Goal: Task Accomplishment & Management: Manage account settings

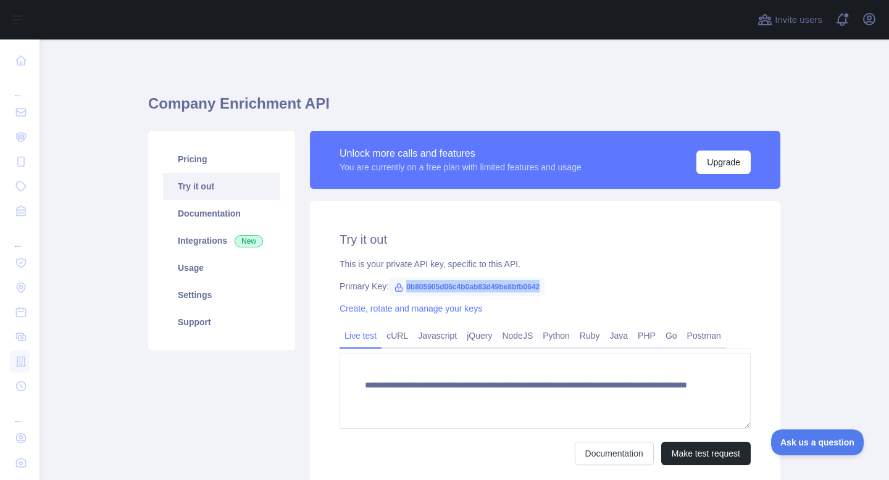
scroll to position [48, 0]
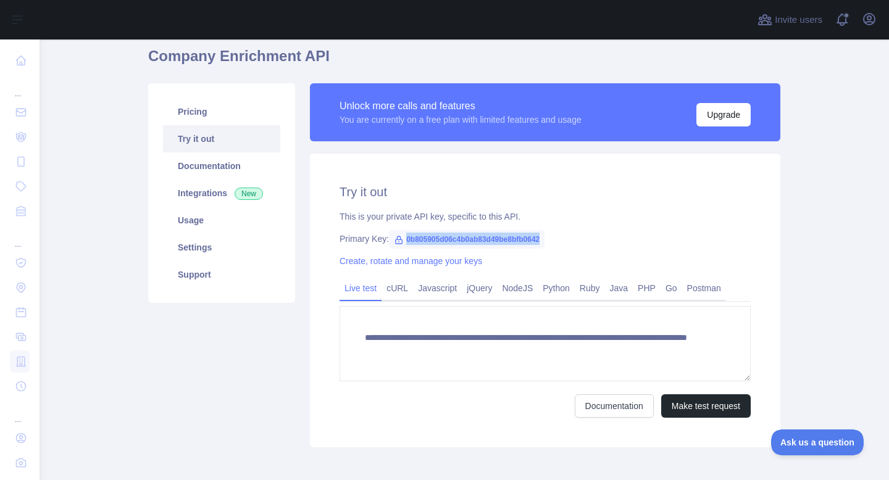
click at [626, 231] on div "**********" at bounding box center [545, 301] width 470 height 294
drag, startPoint x: 407, startPoint y: 239, endPoint x: 594, endPoint y: 233, distance: 187.7
click at [594, 233] on div "Primary Key: 0b805905d06c4b0ab83d49be8bfb0642" at bounding box center [544, 239] width 411 height 12
copy span "0b805905d06c4b0ab83d49be8bfb0642"
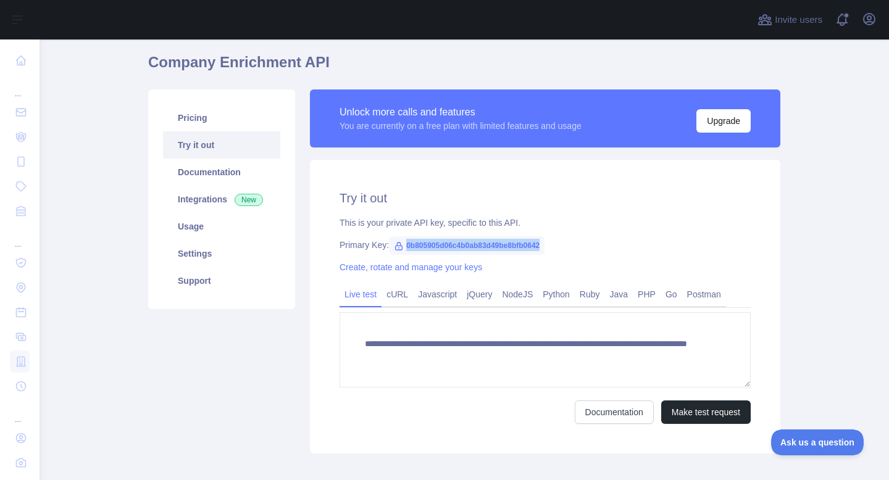
scroll to position [40, 0]
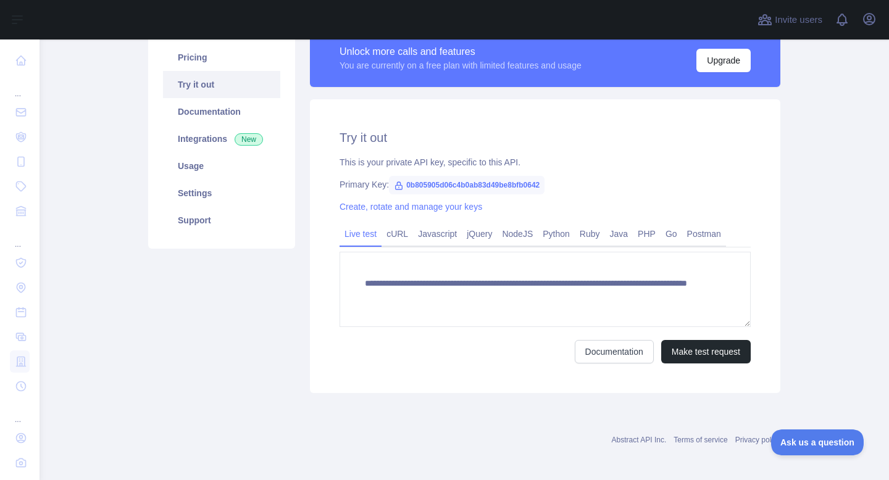
scroll to position [104, 0]
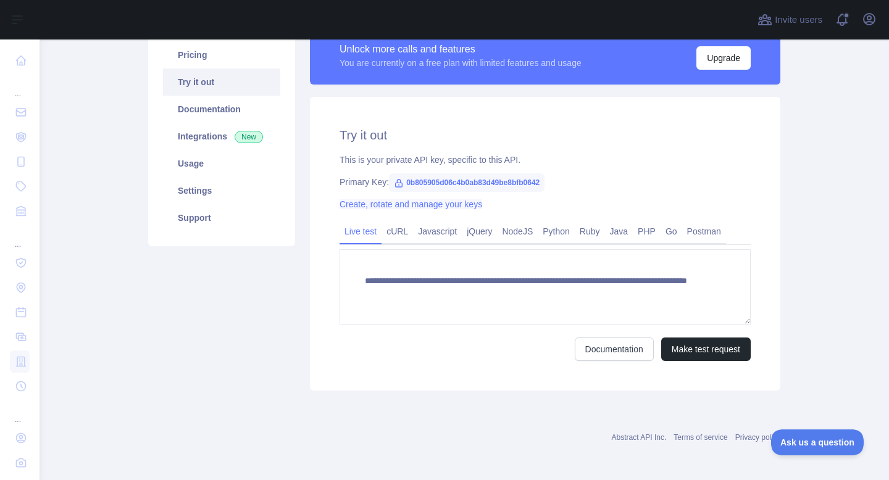
click at [358, 207] on link "Create, rotate and manage your keys" at bounding box center [410, 204] width 143 height 10
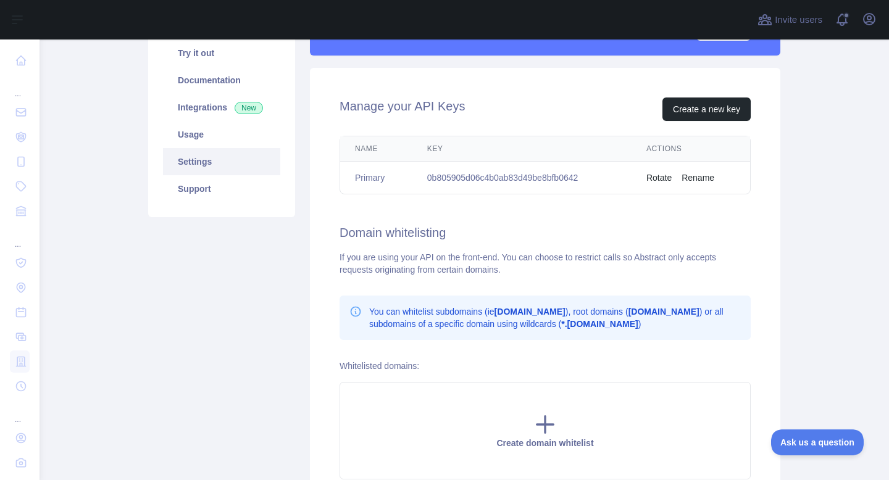
scroll to position [138, 0]
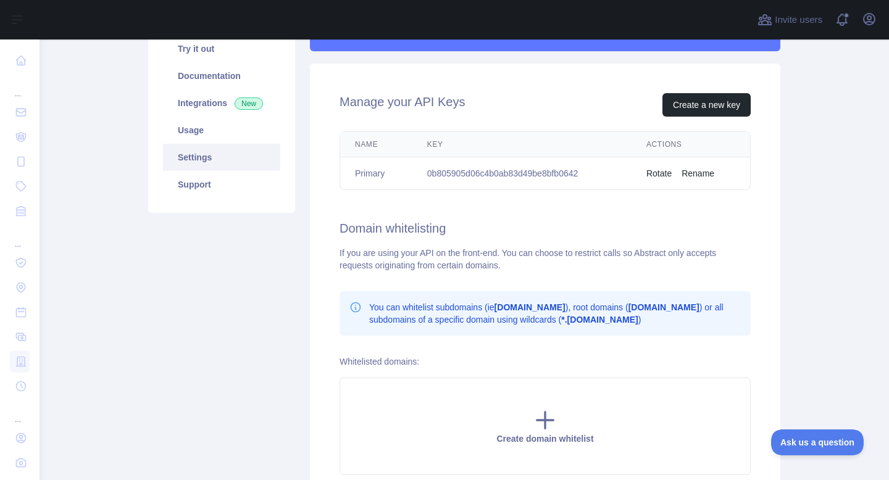
click at [592, 173] on td "0b805905d06c4b0ab83d49be8bfb0642" at bounding box center [521, 173] width 219 height 33
click at [596, 172] on td "0b805905d06c4b0ab83d49be8bfb0642" at bounding box center [521, 173] width 219 height 33
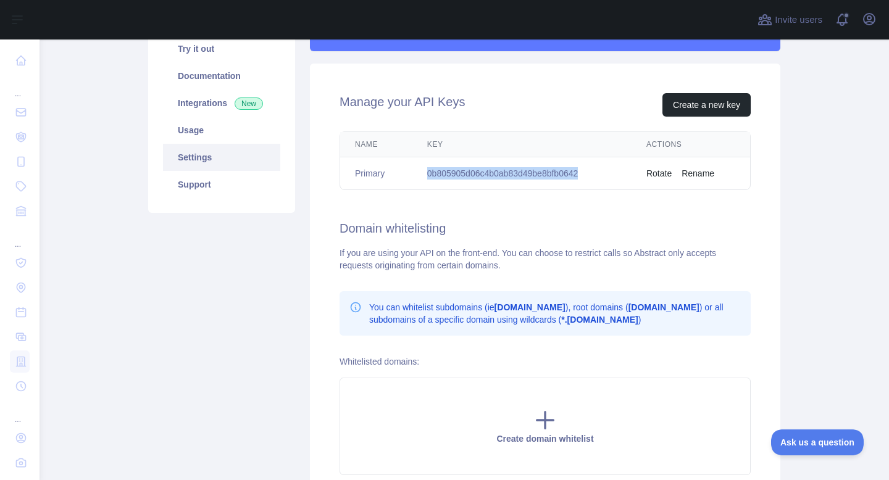
click at [596, 172] on td "0b805905d06c4b0ab83d49be8bfb0642" at bounding box center [521, 173] width 219 height 33
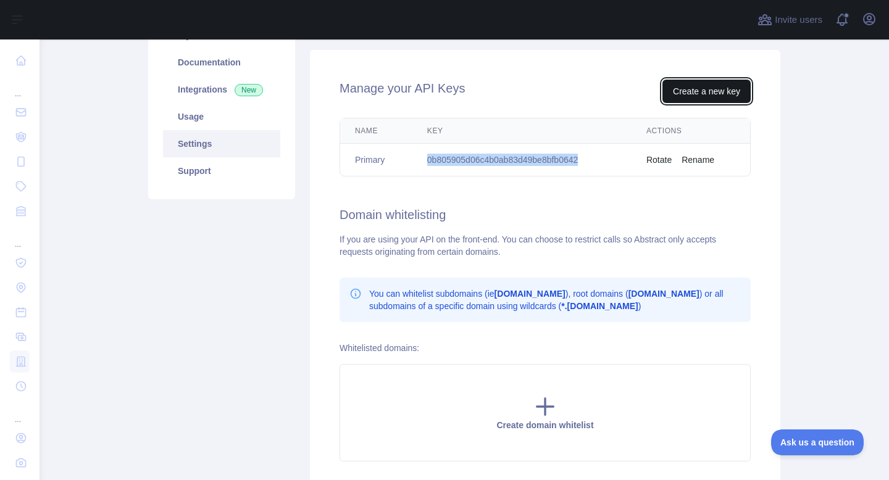
click at [727, 89] on button "Create a new key" at bounding box center [706, 91] width 88 height 23
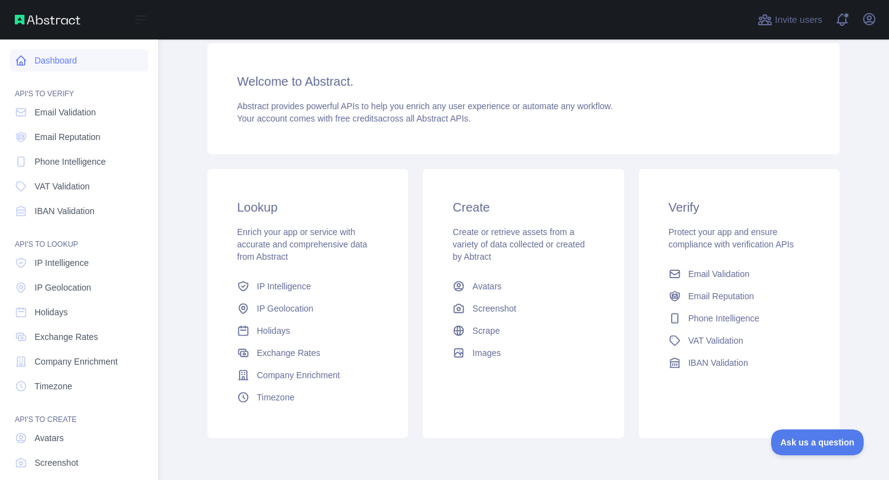
click at [64, 52] on link "Dashboard" at bounding box center [79, 60] width 138 height 22
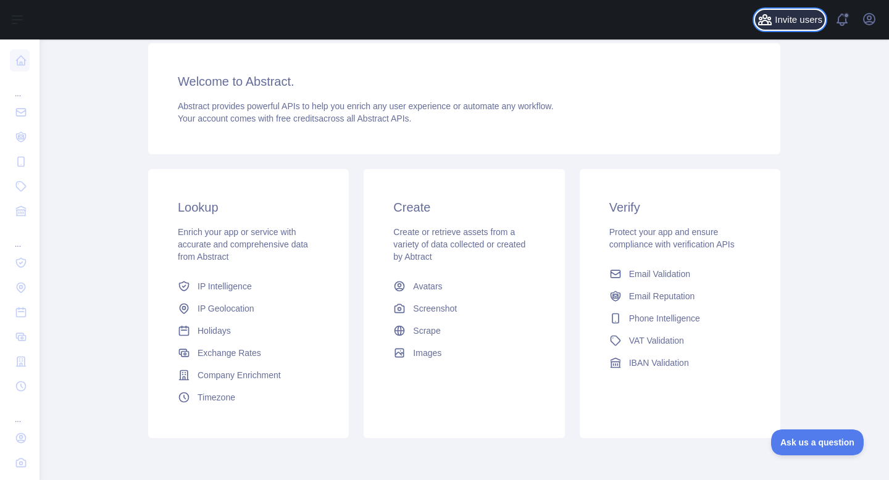
click at [799, 18] on span "Invite users" at bounding box center [798, 20] width 48 height 14
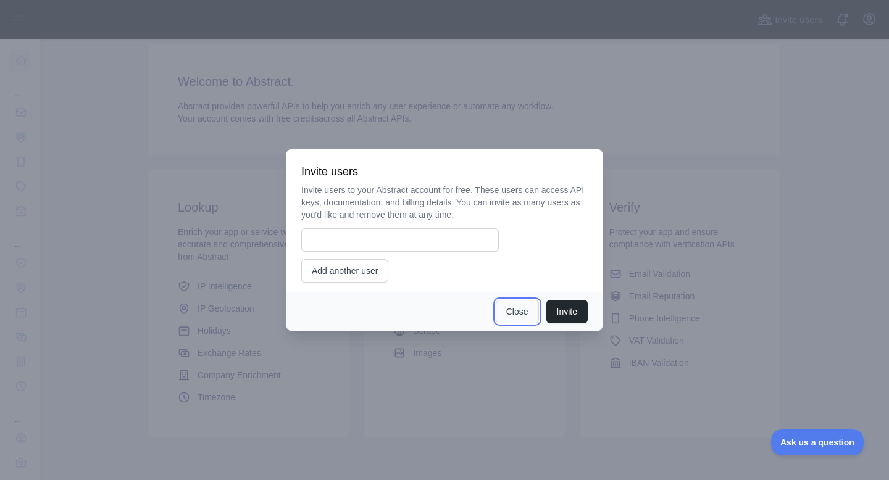
click at [520, 315] on button "Close" at bounding box center [517, 311] width 43 height 23
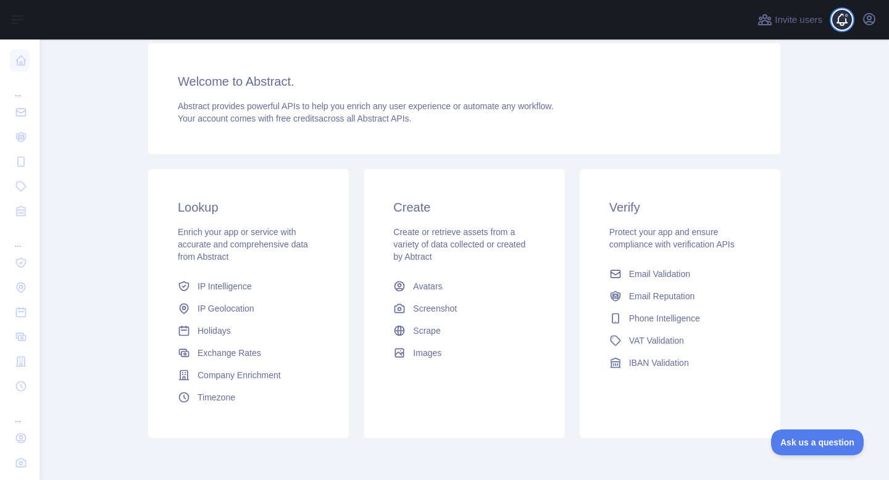
click at [846, 23] on span at bounding box center [846, 19] width 25 height 39
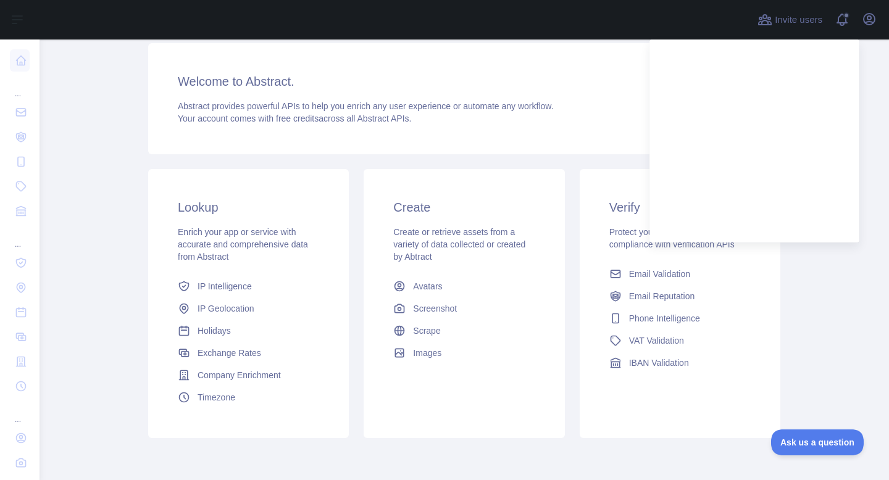
click at [839, 273] on main "Dashboard Welcome to Abstract. Abstract provides powerful APIs to help you enri…" at bounding box center [463, 259] width 849 height 441
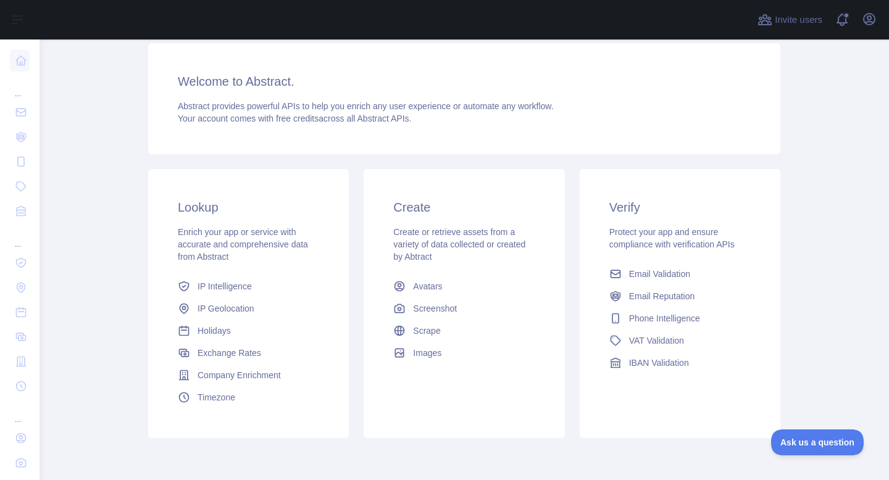
click at [871, 29] on div "Open user menu" at bounding box center [869, 20] width 20 height 22
click at [868, 17] on icon "button" at bounding box center [869, 19] width 15 height 15
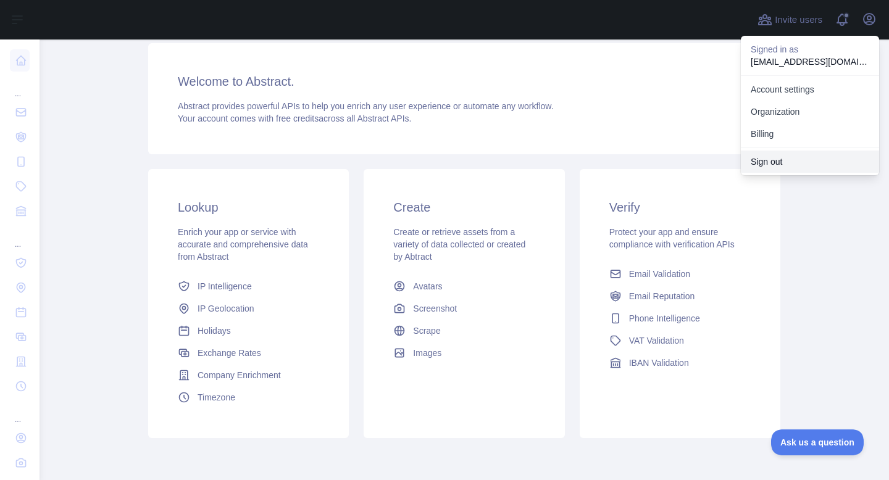
click at [807, 159] on button "Sign out" at bounding box center [810, 162] width 138 height 22
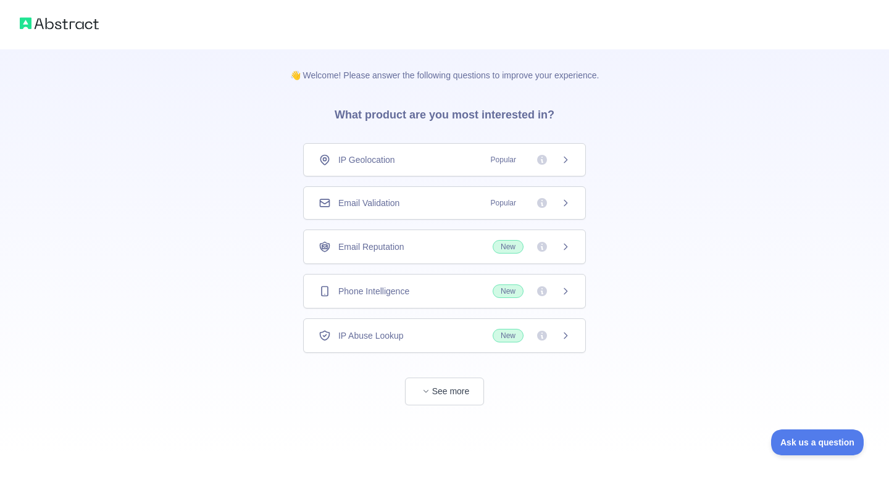
click at [465, 202] on div "Email Validation Popular" at bounding box center [444, 203] width 252 height 12
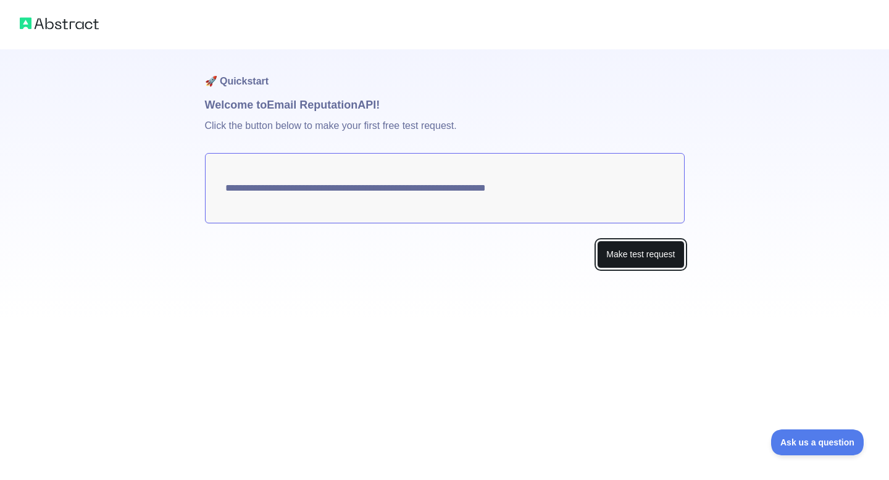
click at [648, 247] on button "Make test request" at bounding box center [640, 255] width 87 height 28
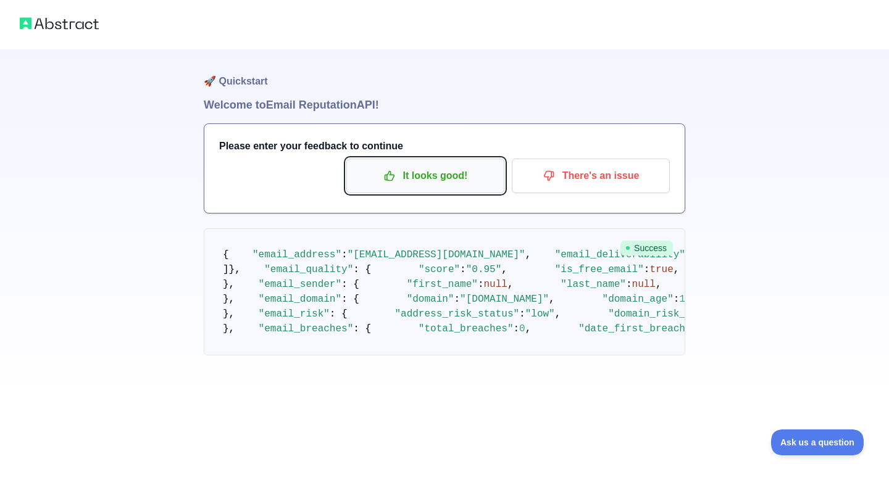
click at [470, 179] on p "It looks good!" at bounding box center [424, 175] width 139 height 21
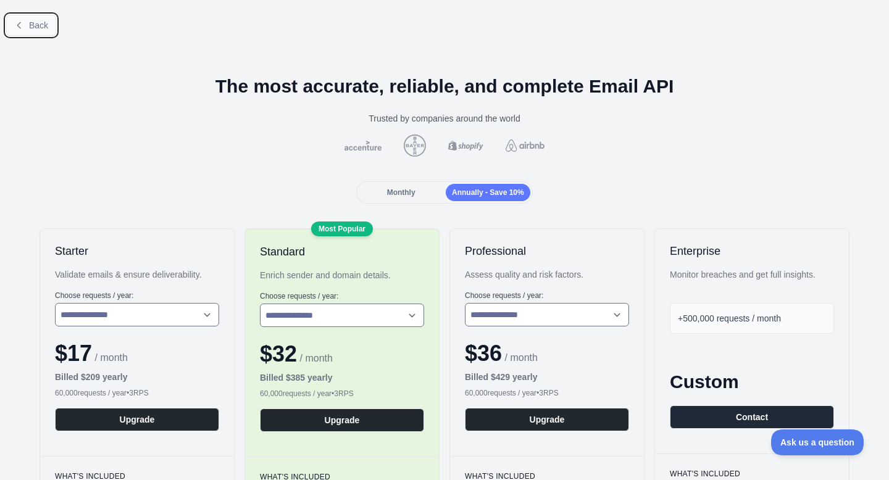
click at [23, 23] on icon at bounding box center [19, 25] width 10 height 10
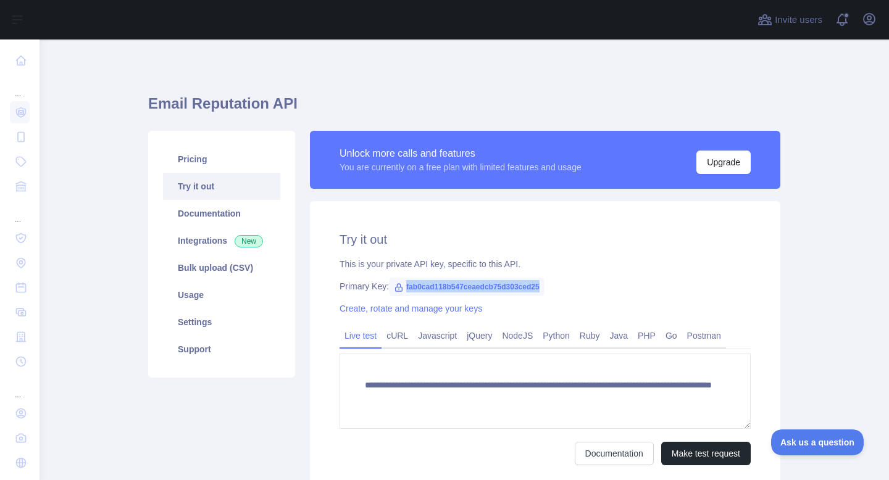
drag, startPoint x: 407, startPoint y: 287, endPoint x: 547, endPoint y: 297, distance: 140.5
click at [546, 298] on div "**********" at bounding box center [545, 348] width 470 height 294
copy span "fab0cad118b547ceaedcb75d303ced25"
